Goal: Check status

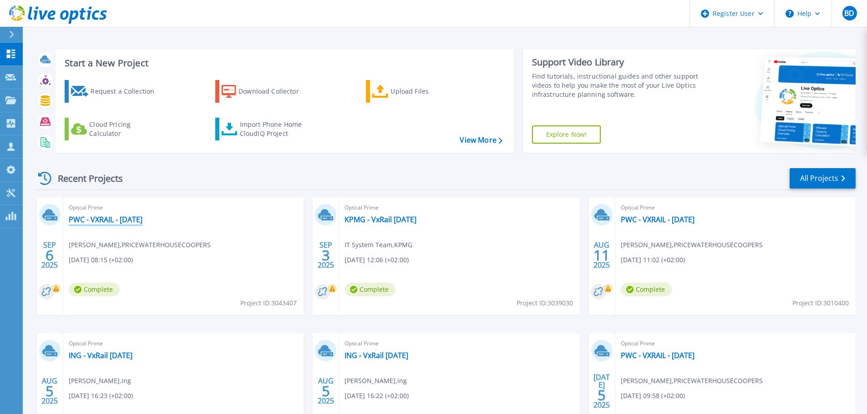
click at [142, 217] on link "PWC - VXRAIL - [DATE]" at bounding box center [106, 219] width 74 height 9
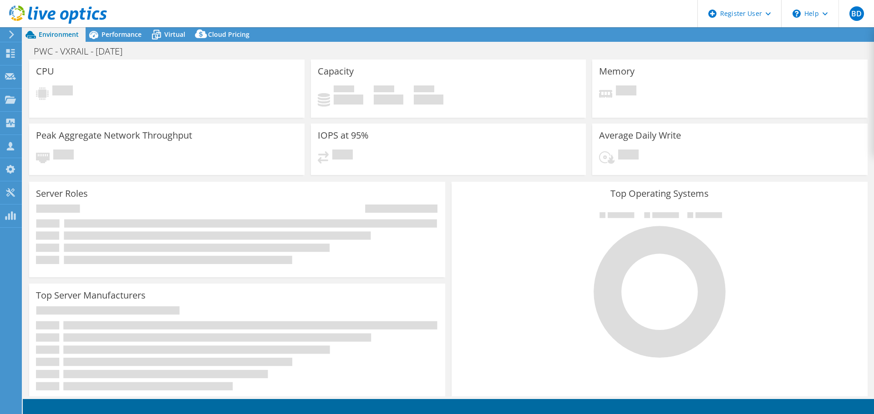
select select "USD"
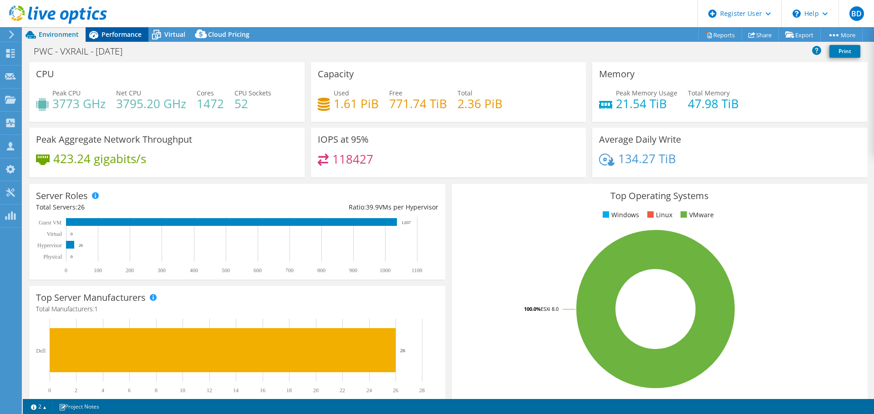
click at [121, 37] on span "Performance" at bounding box center [121, 34] width 40 height 9
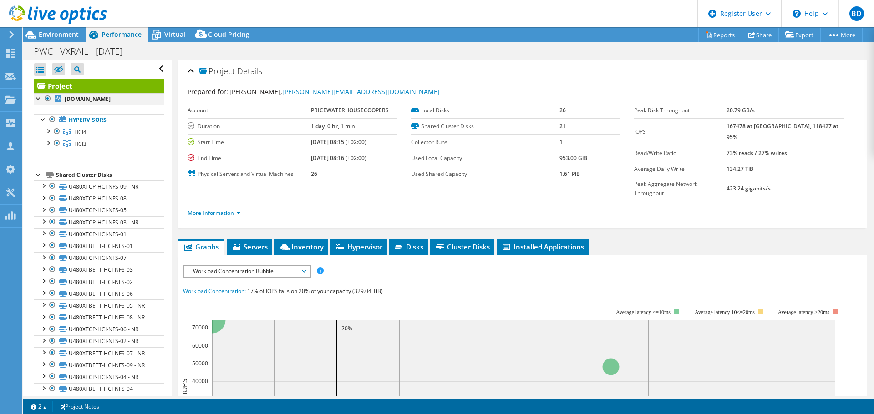
click at [48, 97] on div at bounding box center [47, 98] width 9 height 11
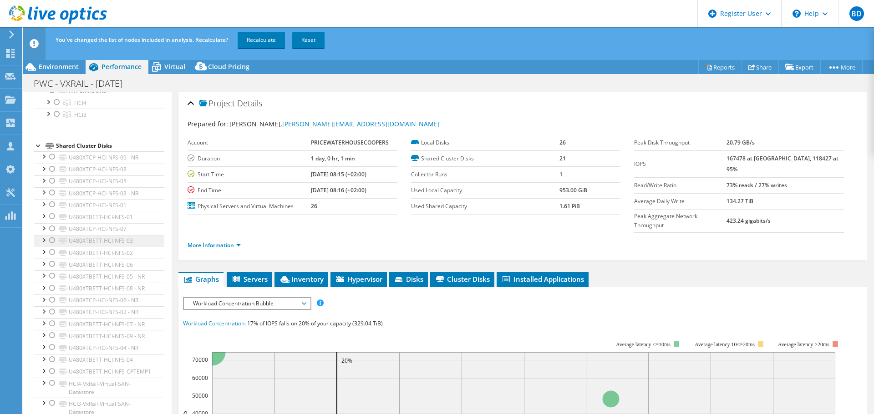
scroll to position [70, 0]
click at [52, 402] on div at bounding box center [52, 403] width 9 height 11
click at [263, 37] on link "Recalculate" at bounding box center [261, 40] width 47 height 16
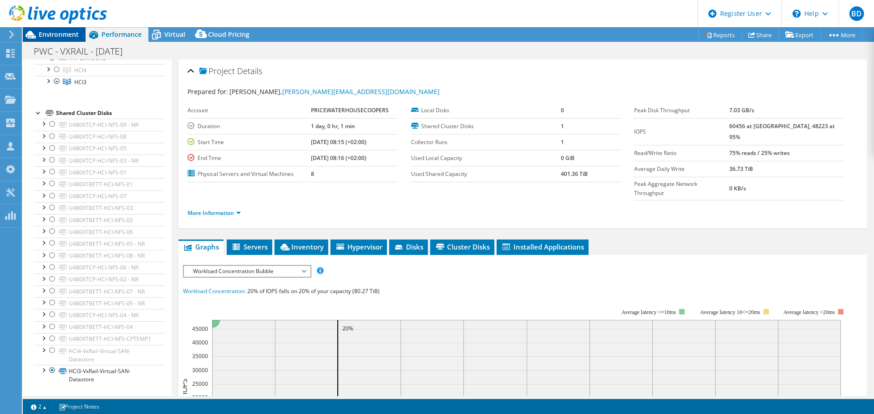
click at [58, 34] on span "Environment" at bounding box center [59, 34] width 40 height 9
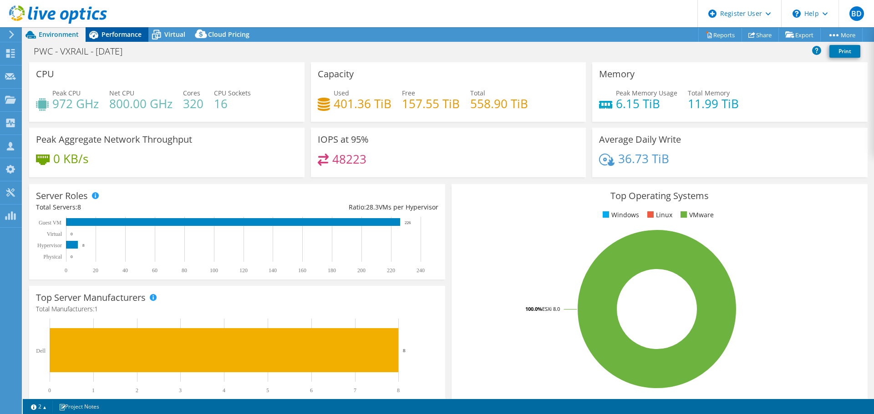
click at [116, 34] on span "Performance" at bounding box center [121, 34] width 40 height 9
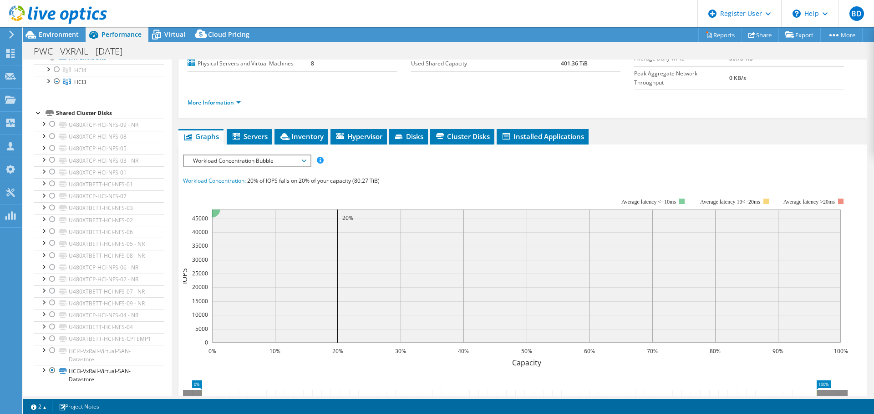
scroll to position [136, 0]
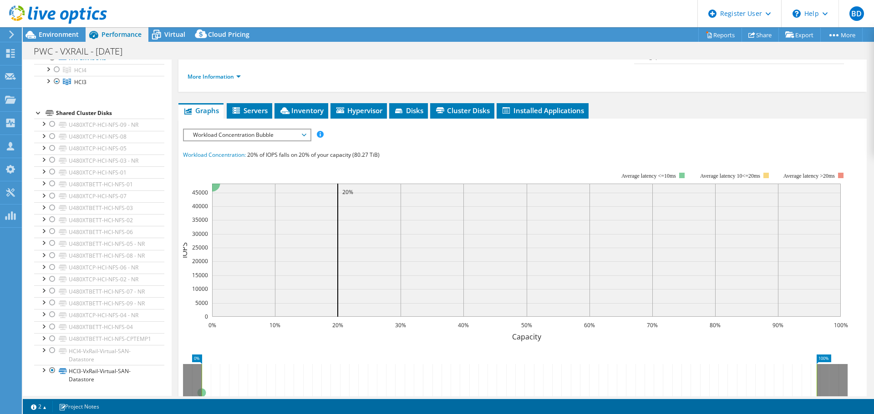
click at [302, 130] on span "Workload Concentration Bubble" at bounding box center [246, 135] width 117 height 11
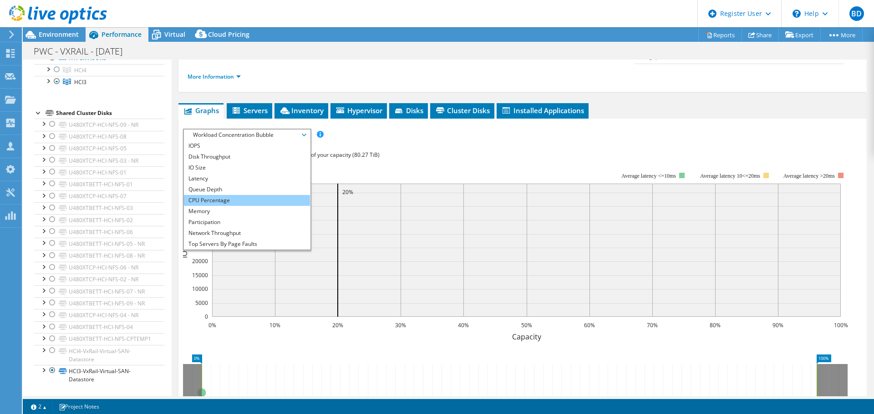
click at [260, 195] on li "CPU Percentage" at bounding box center [247, 200] width 126 height 11
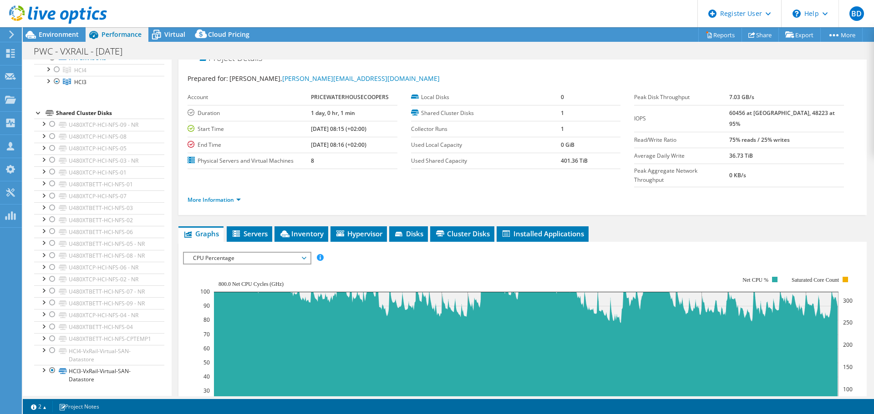
scroll to position [0, 0]
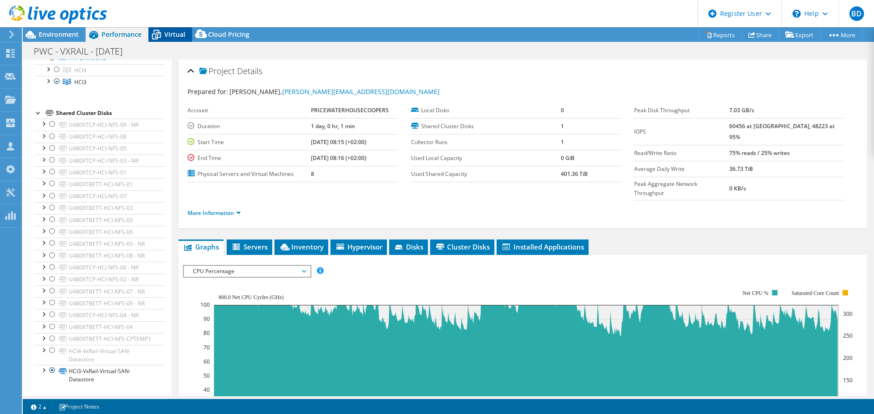
click at [175, 37] on span "Virtual" at bounding box center [174, 34] width 21 height 9
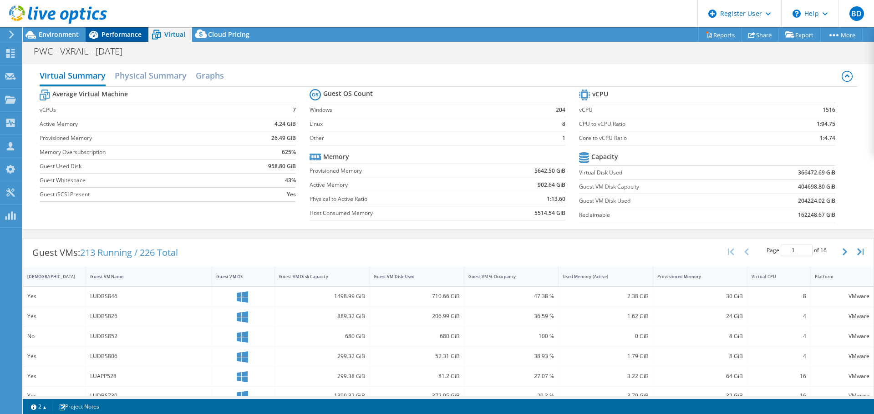
click at [126, 33] on span "Performance" at bounding box center [121, 34] width 40 height 9
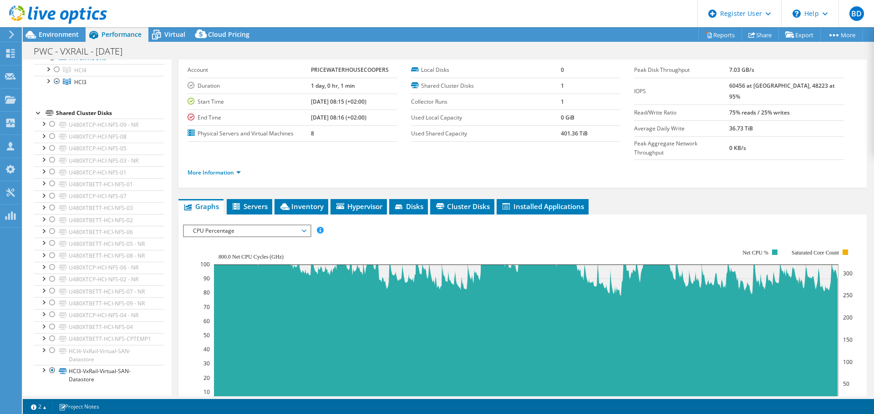
scroll to position [91, 0]
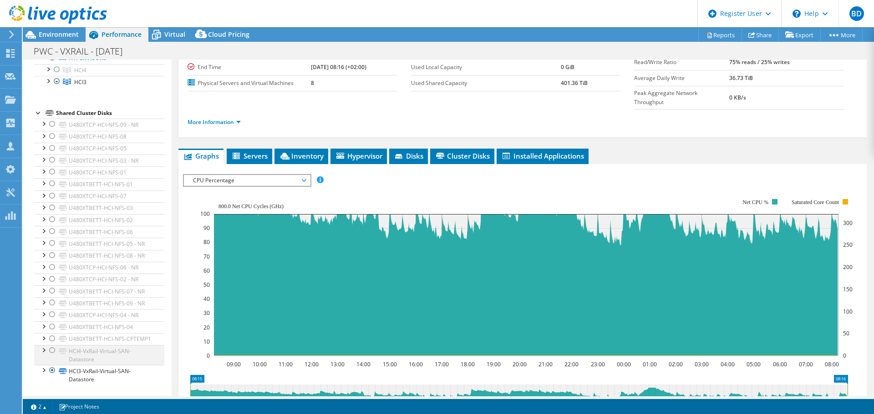
click at [53, 352] on div at bounding box center [52, 350] width 9 height 11
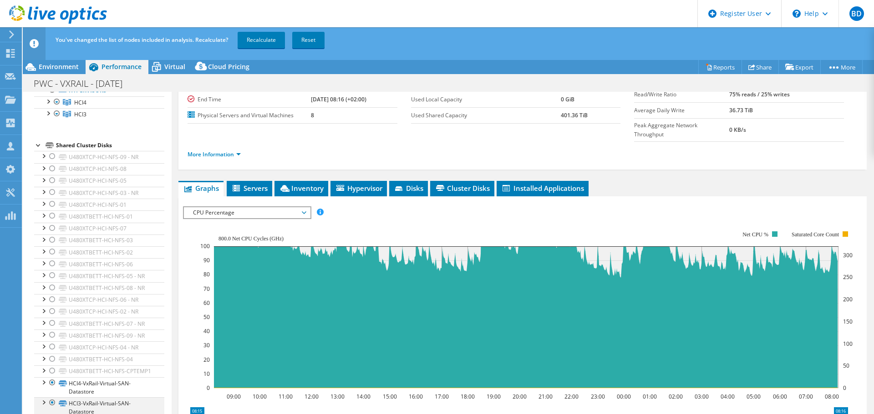
click at [53, 403] on div at bounding box center [52, 403] width 9 height 11
click at [265, 40] on link "Recalculate" at bounding box center [261, 40] width 47 height 16
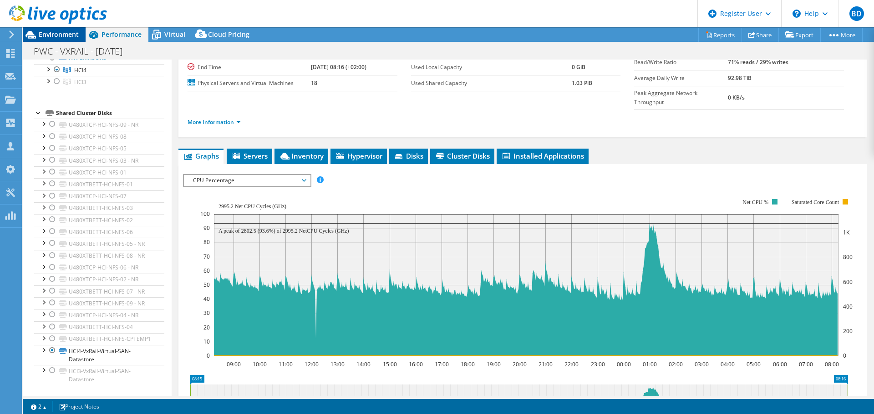
click at [56, 31] on span "Environment" at bounding box center [59, 34] width 40 height 9
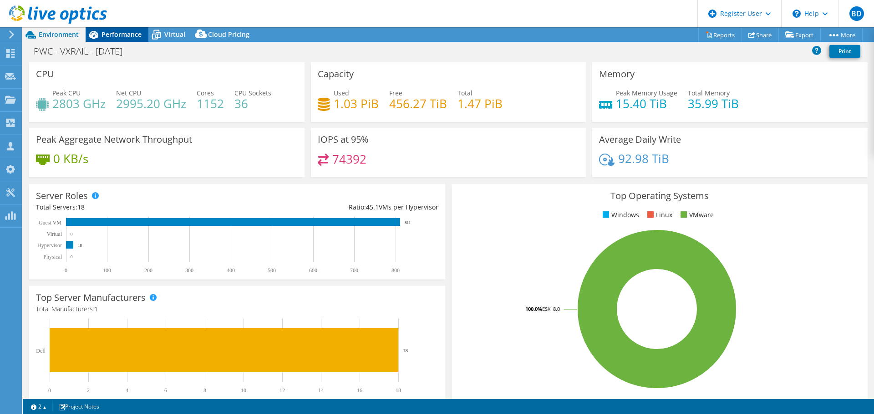
click at [112, 31] on span "Performance" at bounding box center [121, 34] width 40 height 9
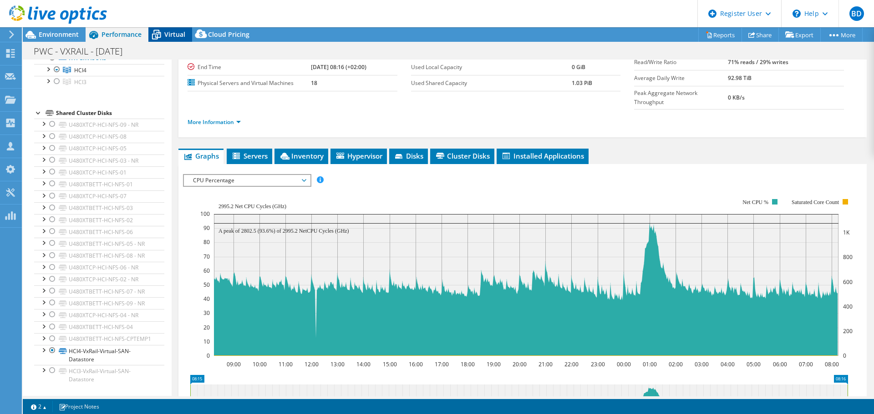
click at [168, 35] on span "Virtual" at bounding box center [174, 34] width 21 height 9
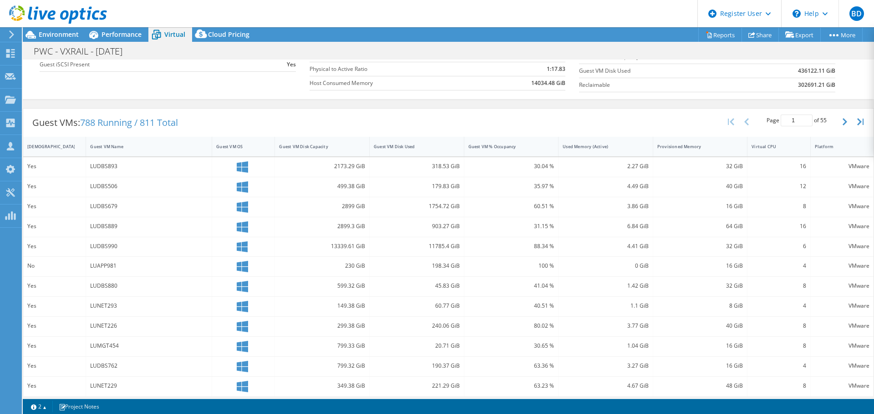
scroll to position [136, 0]
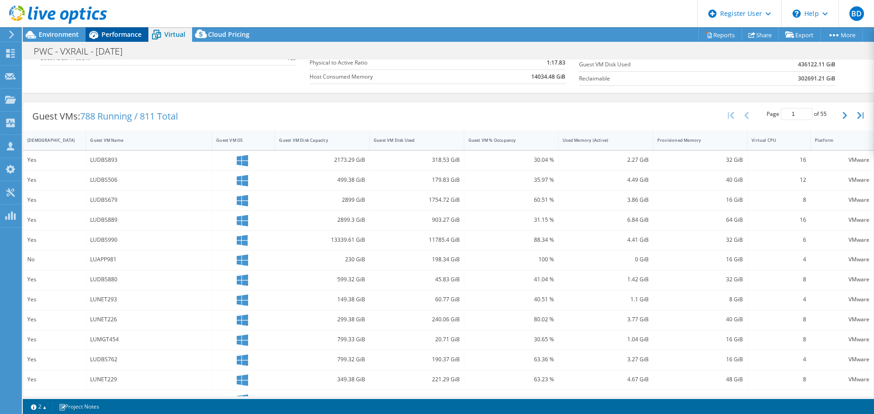
click at [126, 40] on div "Performance" at bounding box center [117, 34] width 63 height 15
